Goal: Entertainment & Leisure: Consume media (video, audio)

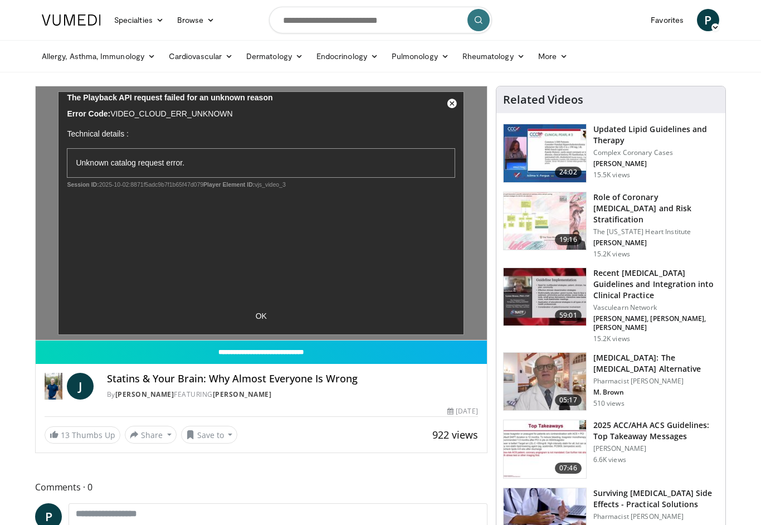
click at [254, 318] on div "10 seconds Tap to unmute" at bounding box center [261, 213] width 451 height 254
click at [449, 102] on div "10 seconds Tap to unmute" at bounding box center [261, 213] width 451 height 254
click at [453, 106] on div "10 seconds Tap to unmute" at bounding box center [261, 213] width 451 height 254
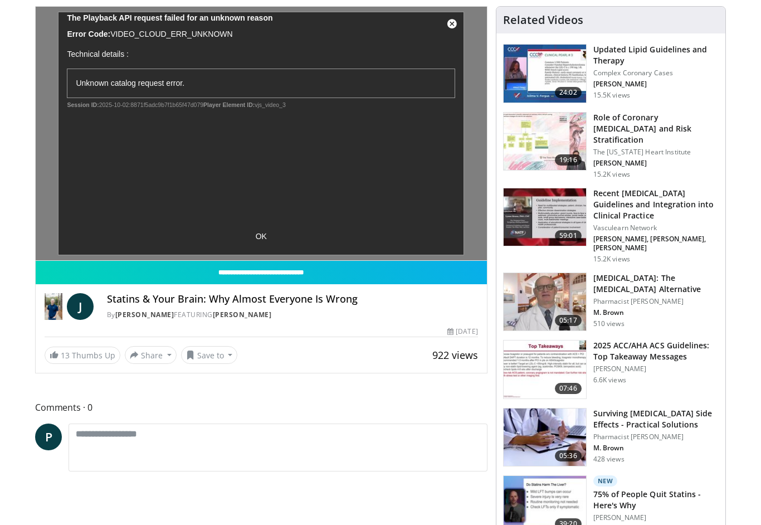
scroll to position [77, 0]
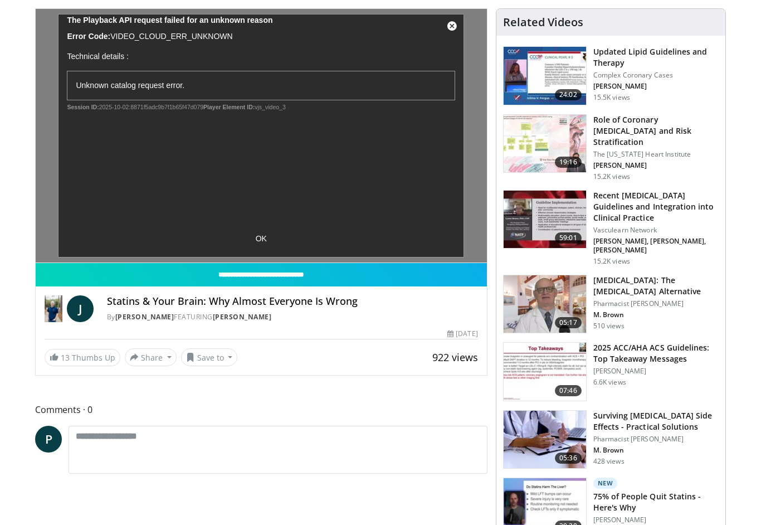
click at [189, 304] on h4 "Statins & Your Brain: Why Almost Everyone Is Wrong" at bounding box center [292, 301] width 371 height 12
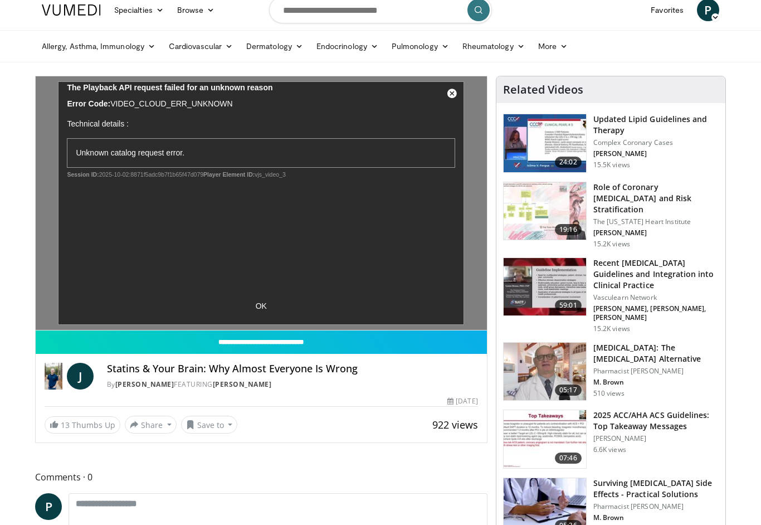
scroll to position [0, 0]
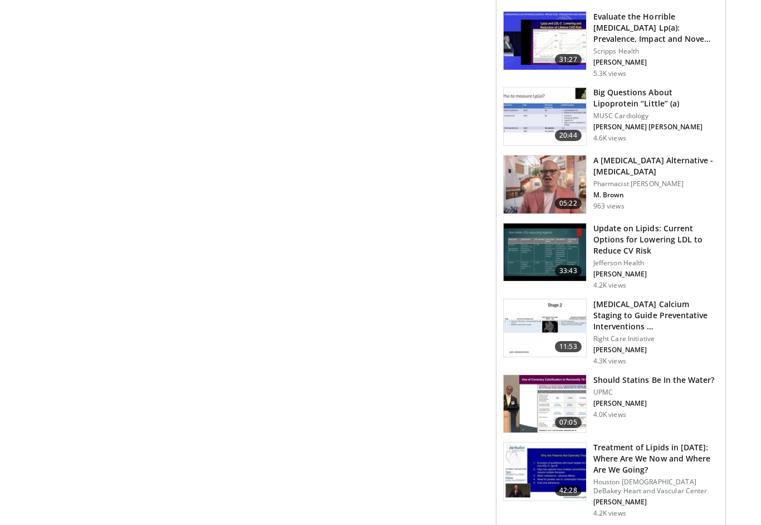
scroll to position [638, 0]
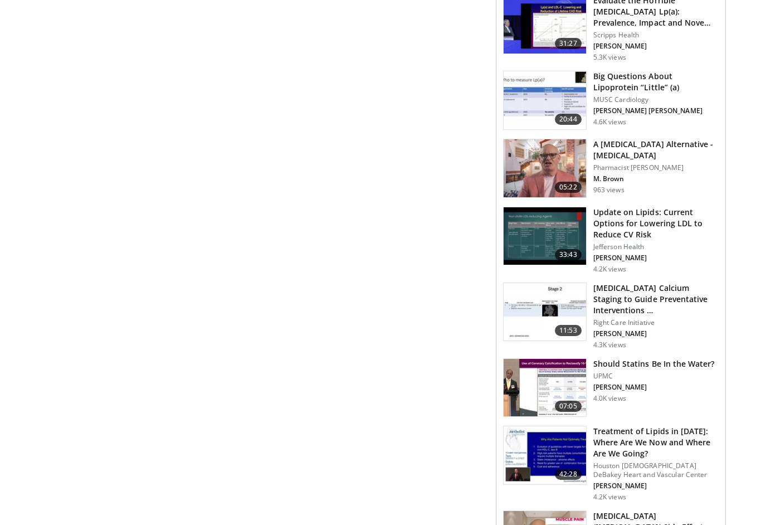
click at [550, 222] on img at bounding box center [545, 236] width 82 height 58
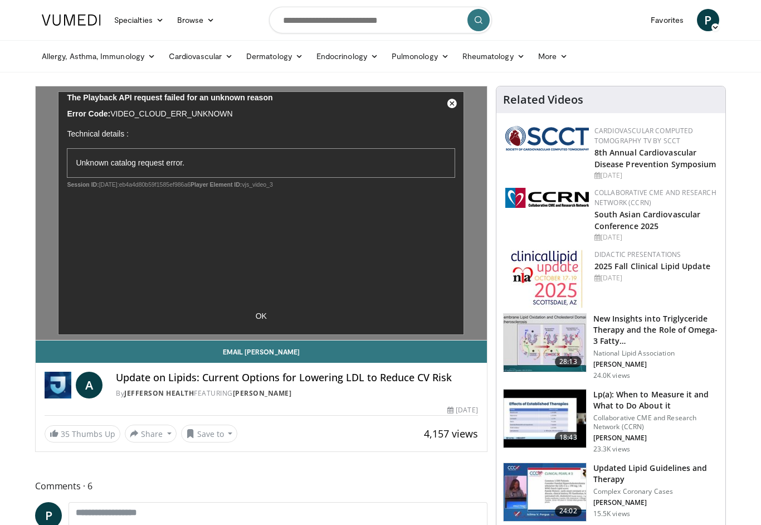
click at [552, 354] on img at bounding box center [545, 343] width 82 height 58
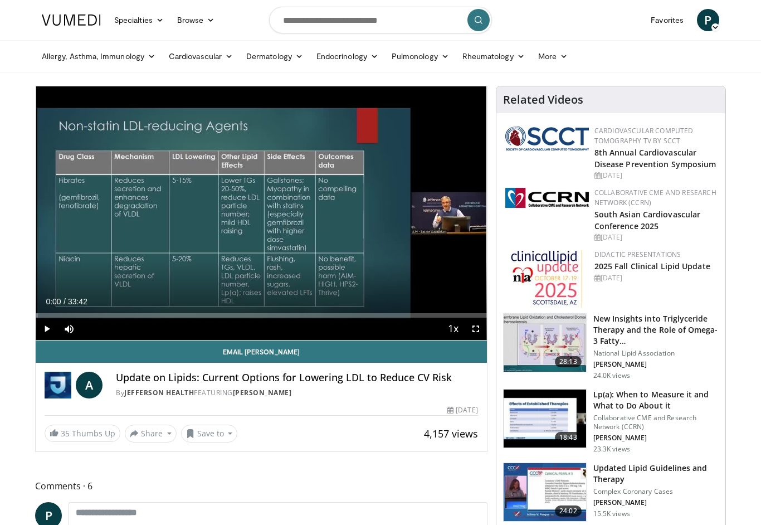
click at [41, 331] on span "Video Player" at bounding box center [47, 329] width 22 height 22
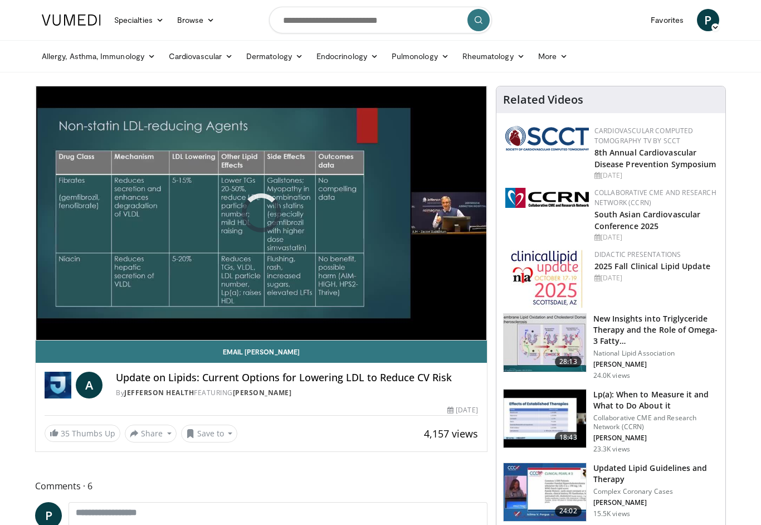
click at [224, 340] on div "Current Time 11:41 / Duration 33:42 Pause Skip Backward Skip Forward Mute Loade…" at bounding box center [261, 351] width 451 height 22
click at [218, 340] on div "Current Time 11:41 / Duration 33:42 Pause Skip Backward Skip Forward Mute Loade…" at bounding box center [261, 351] width 451 height 22
click at [216, 340] on div "Current Time 11:41 / Duration 33:42 Pause Skip Backward Skip Forward Mute Loade…" at bounding box center [261, 351] width 451 height 22
click at [181, 340] on div "Current Time 11:41 / Duration 33:42 Pause Skip Backward Skip Forward Mute Loade…" at bounding box center [261, 351] width 451 height 22
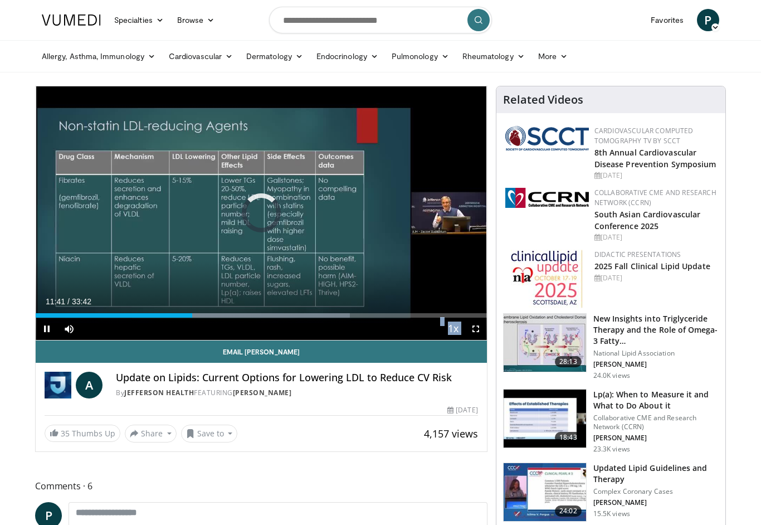
click at [196, 317] on div "Progress Bar" at bounding box center [270, 315] width 159 height 4
click at [187, 325] on div "Current Time 12:00 / Duration 33:42 Pause Skip Backward Skip Forward Mute Loade…" at bounding box center [261, 329] width 451 height 22
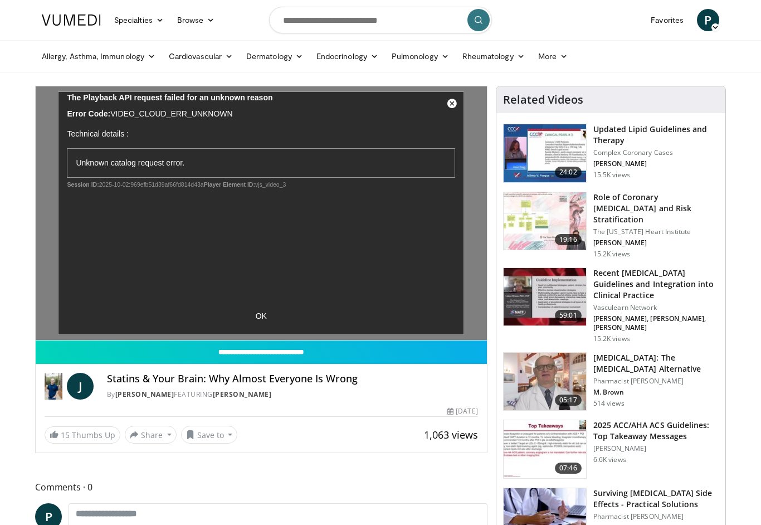
click at [650, 139] on h3 "Updated Lipid Guidelines and Therapy" at bounding box center [656, 135] width 125 height 22
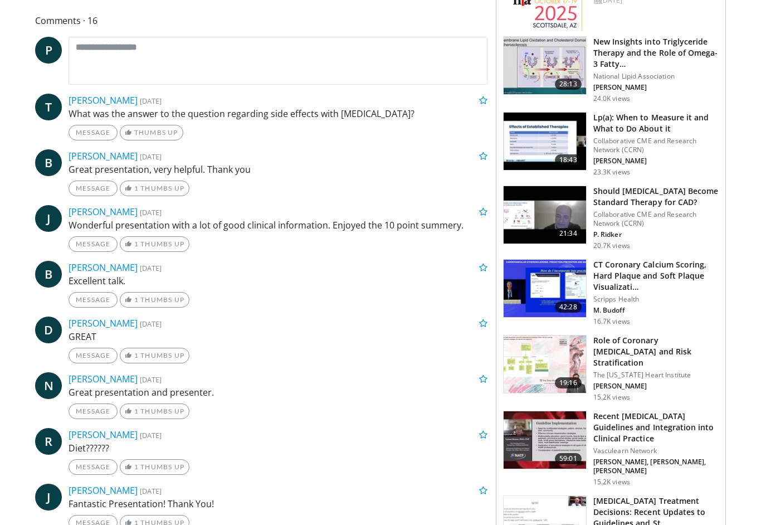
scroll to position [472, 0]
